Goal: Task Accomplishment & Management: Complete application form

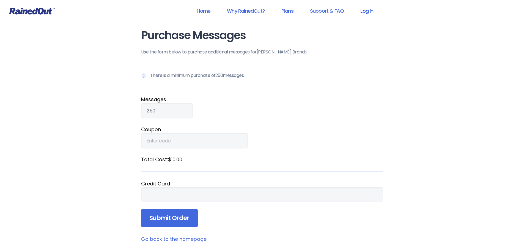
click at [363, 9] on link "Log In" at bounding box center [366, 11] width 27 height 12
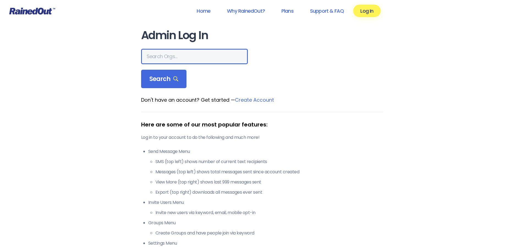
click at [200, 56] on input "text" at bounding box center [194, 56] width 107 height 15
type input "[PERSON_NAME]"
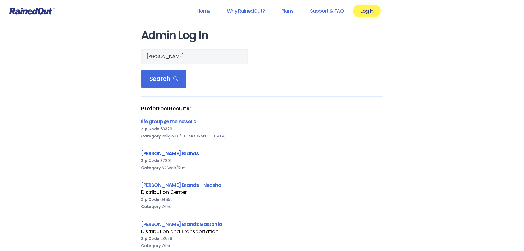
click at [167, 152] on link "[PERSON_NAME] Brands" at bounding box center [170, 153] width 58 height 7
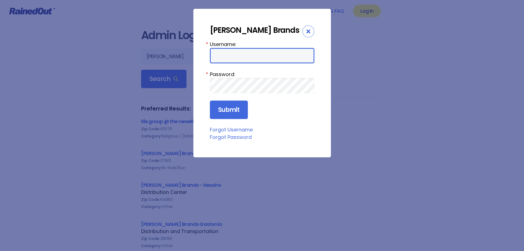
click at [238, 53] on input "Username:" at bounding box center [262, 55] width 105 height 15
type input "bsimerly"
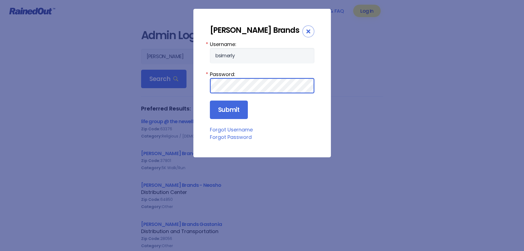
click at [210, 100] on input "Submit" at bounding box center [229, 109] width 38 height 19
